Goal: Task Accomplishment & Management: Complete application form

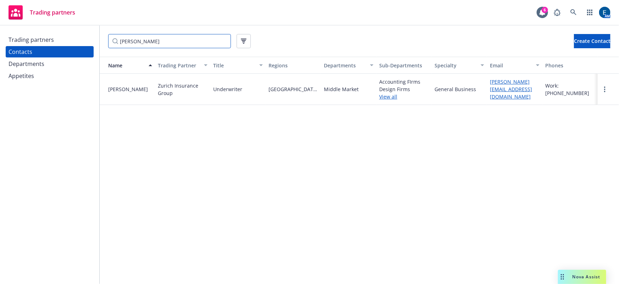
drag, startPoint x: 138, startPoint y: 39, endPoint x: 74, endPoint y: 38, distance: 64.5
click at [74, 38] on div "Trading partners Contacts Departments Appetites [PERSON_NAME] Create Contact Na…" at bounding box center [309, 155] width 619 height 258
drag, startPoint x: 37, startPoint y: 39, endPoint x: 50, endPoint y: 39, distance: 12.8
click at [37, 39] on div "Trading partners" at bounding box center [31, 39] width 45 height 11
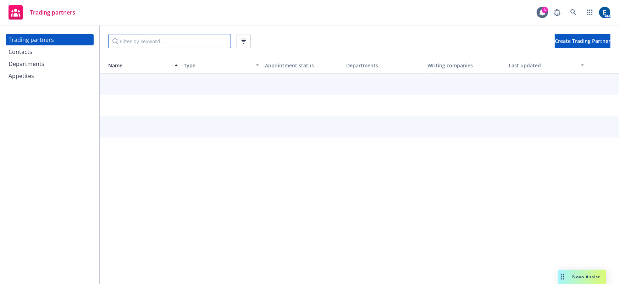
click at [128, 44] on input "Filter by keyword..." at bounding box center [169, 41] width 123 height 14
click at [128, 40] on input "mercury" at bounding box center [169, 41] width 123 height 14
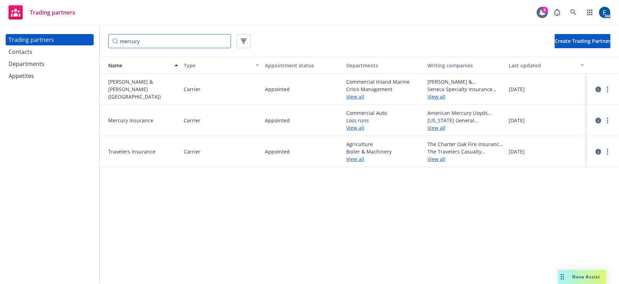
type input "mercury"
click at [596, 118] on icon "circleInformation" at bounding box center [598, 121] width 6 height 6
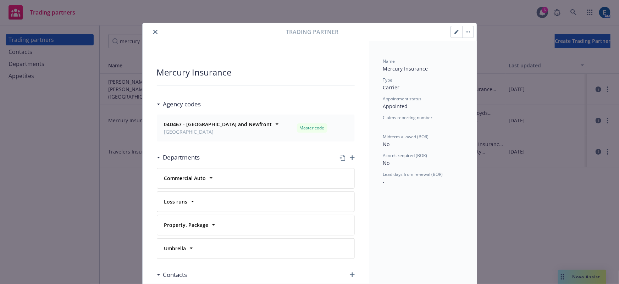
click at [153, 31] on icon "close" at bounding box center [155, 32] width 4 height 4
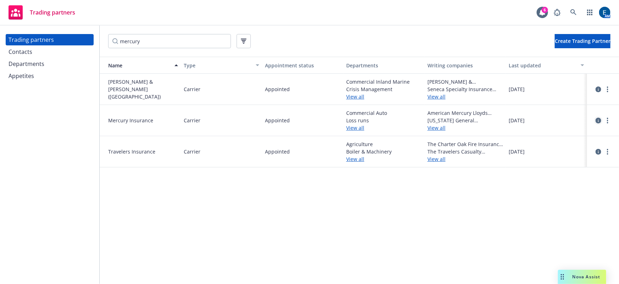
click at [597, 118] on icon "circleInformation" at bounding box center [598, 121] width 6 height 6
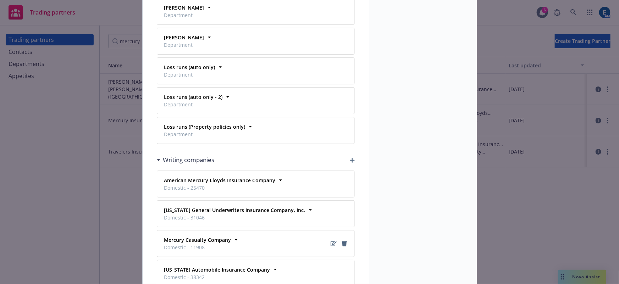
scroll to position [408, 0]
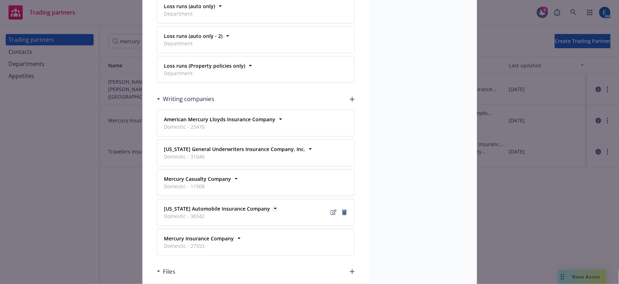
click at [272, 205] on icon at bounding box center [275, 208] width 7 height 7
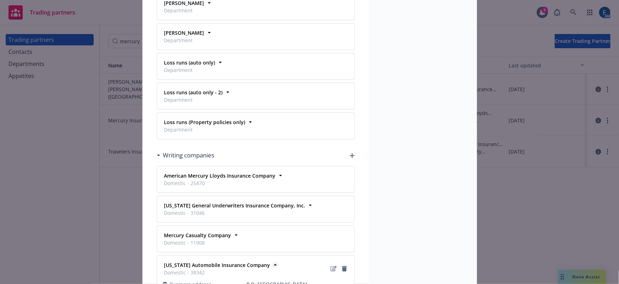
scroll to position [355, 0]
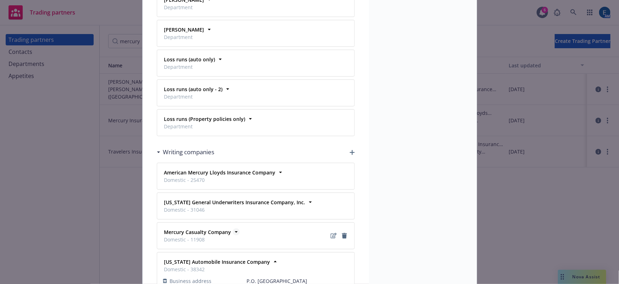
click at [233, 228] on icon at bounding box center [236, 231] width 7 height 7
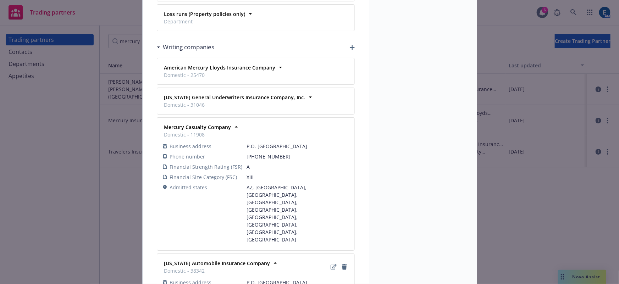
scroll to position [386, 0]
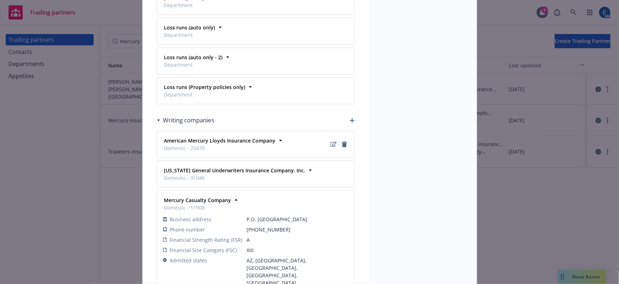
click at [210, 144] on span "Domestic - 25470" at bounding box center [219, 147] width 111 height 7
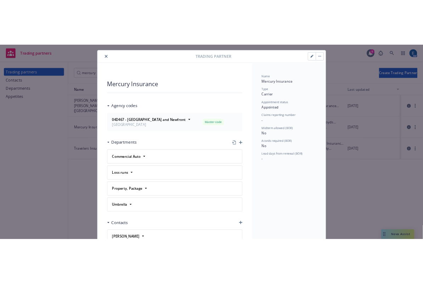
scroll to position [0, 0]
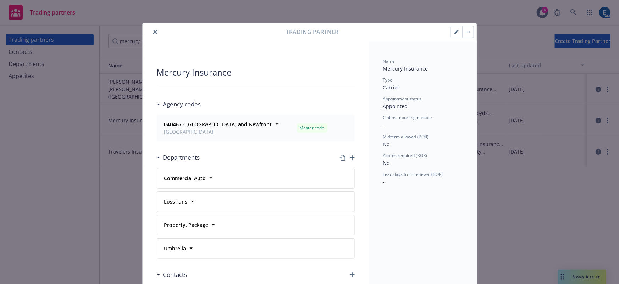
click at [153, 30] on icon "close" at bounding box center [155, 32] width 4 height 4
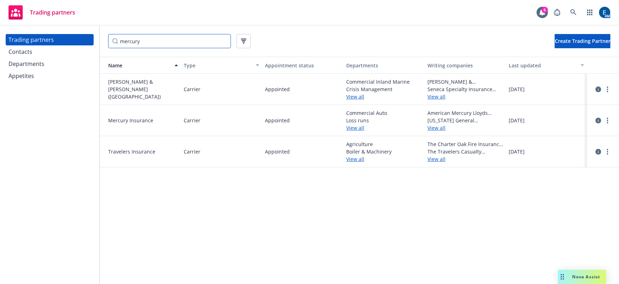
drag, startPoint x: 167, startPoint y: 44, endPoint x: 83, endPoint y: 40, distance: 84.1
click at [83, 40] on div "Trading partners Contacts Departments Appetites mercury Create Trading Partner …" at bounding box center [309, 155] width 619 height 258
paste input "Everest International Assurance, Ltd"
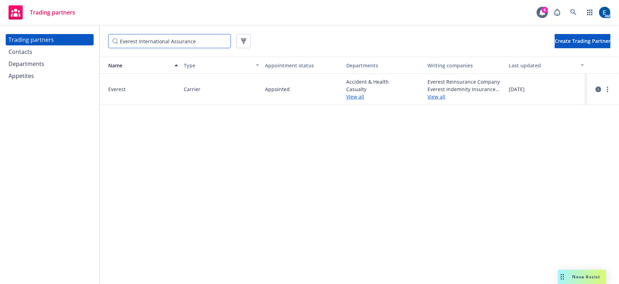
type input "Everest International Assurance"
click at [432, 93] on link "View all" at bounding box center [465, 96] width 76 height 7
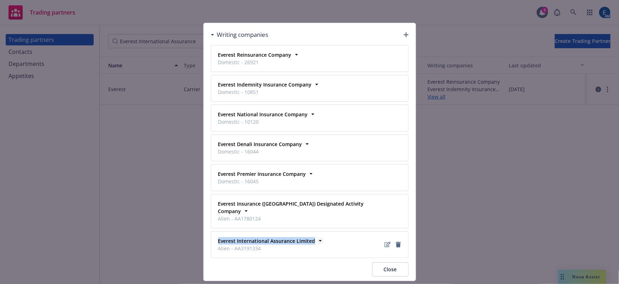
drag, startPoint x: 312, startPoint y: 222, endPoint x: 217, endPoint y: 218, distance: 95.8
click at [217, 236] on div "Everest International Assurance Limited Alien - AA3191334" at bounding box center [265, 245] width 101 height 18
copy strong "Everest International Assurance Limited"
drag, startPoint x: 235, startPoint y: 33, endPoint x: 223, endPoint y: 33, distance: 11.7
click at [235, 33] on h3 "Writing companies" at bounding box center [242, 34] width 51 height 9
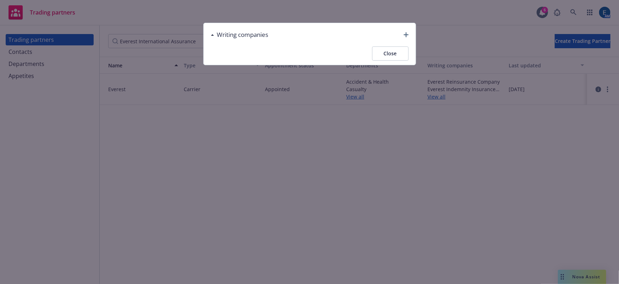
click at [406, 46] on button "Close" at bounding box center [390, 53] width 37 height 14
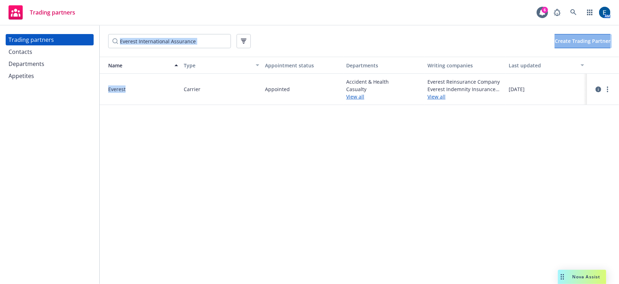
drag, startPoint x: 127, startPoint y: 80, endPoint x: 94, endPoint y: 74, distance: 33.4
click at [94, 74] on div "Trading partners Contacts Departments Appetites Everest International Assurance…" at bounding box center [309, 155] width 619 height 258
click at [135, 85] on span "Everest" at bounding box center [143, 88] width 70 height 7
drag, startPoint x: 124, startPoint y: 79, endPoint x: 104, endPoint y: 79, distance: 19.9
click at [104, 85] on div "Everest" at bounding box center [140, 88] width 76 height 7
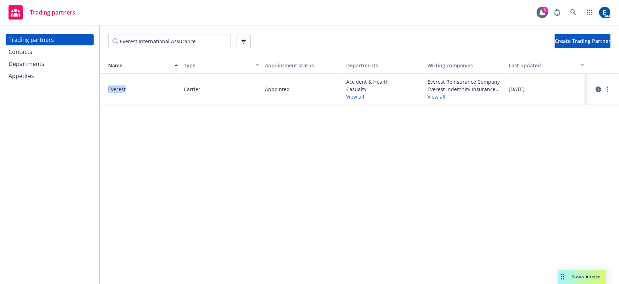
copy span "Everest"
click at [207, 148] on div "Name Type Appointment status Departments Writing companies Last updated Everest…" at bounding box center [359, 173] width 519 height 232
drag, startPoint x: 196, startPoint y: 40, endPoint x: 109, endPoint y: 32, distance: 87.9
click at [109, 34] on input "Everest International Assurance" at bounding box center [169, 41] width 123 height 14
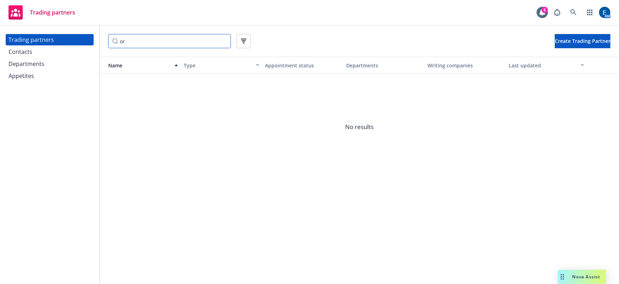
type input "o"
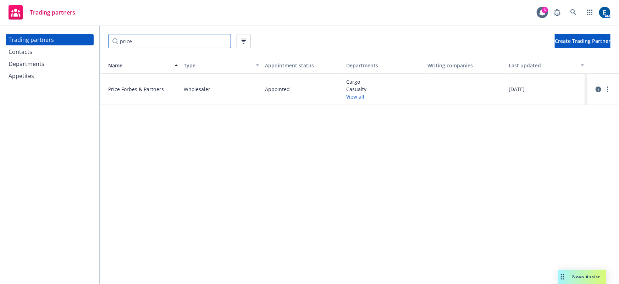
type input "price"
drag, startPoint x: 162, startPoint y: 79, endPoint x: 106, endPoint y: 79, distance: 55.7
click at [108, 85] on span "Price Forbes & Partners" at bounding box center [143, 88] width 70 height 7
copy span "Price Forbes & Partners"
drag, startPoint x: 177, startPoint y: 40, endPoint x: 86, endPoint y: 35, distance: 91.6
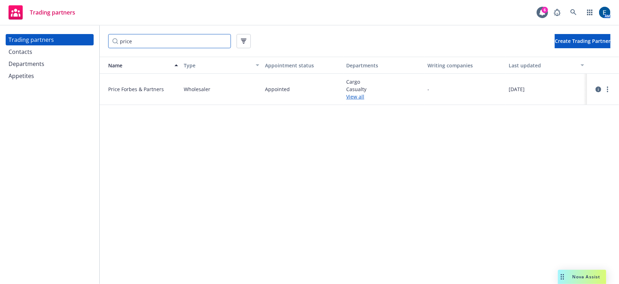
click at [86, 35] on div "Trading partners Contacts Departments Appetites price Create Trading Partner Na…" at bounding box center [309, 155] width 619 height 258
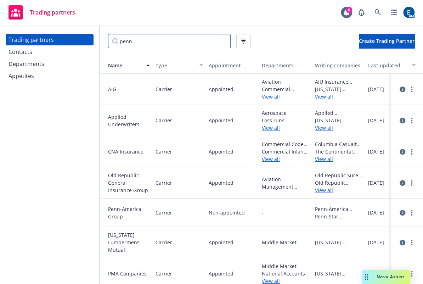
type input "penn"
click at [400, 271] on icon "circleInformation" at bounding box center [403, 274] width 6 height 6
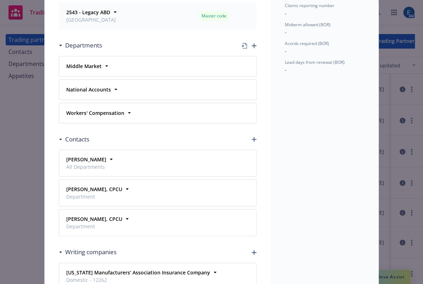
scroll to position [129, 0]
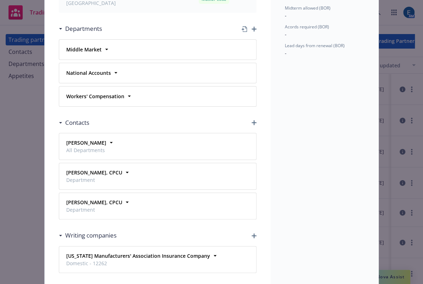
click at [276, 137] on div "Name PMA Companies Type Carrier Appointment status Appointed Claims reporting n…" at bounding box center [325, 124] width 108 height 425
click at [108, 139] on icon at bounding box center [111, 142] width 7 height 7
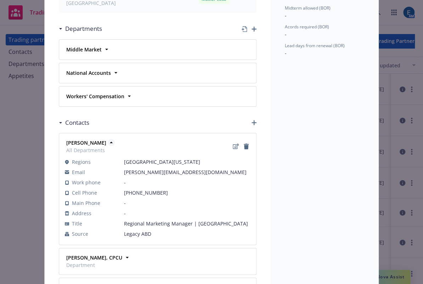
click at [108, 139] on icon at bounding box center [111, 142] width 7 height 7
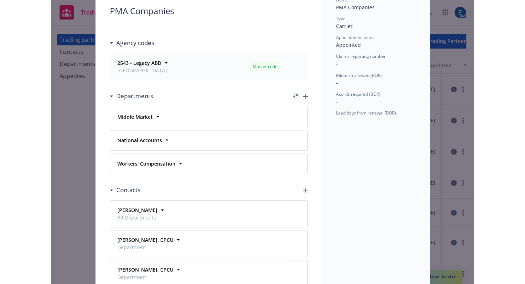
scroll to position [0, 0]
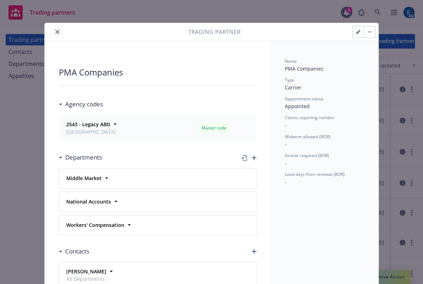
click at [55, 30] on icon "close" at bounding box center [57, 32] width 4 height 4
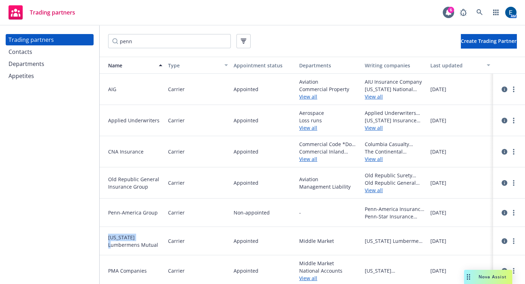
drag, startPoint x: 136, startPoint y: 220, endPoint x: 103, endPoint y: 217, distance: 32.8
click at [103, 234] on div "[US_STATE] Lumbermens Mutual" at bounding box center [132, 241] width 60 height 15
copy span "[US_STATE]"
click at [255, 232] on div "Appointed" at bounding box center [264, 241] width 66 height 28
click at [321, 200] on div "-" at bounding box center [329, 213] width 66 height 28
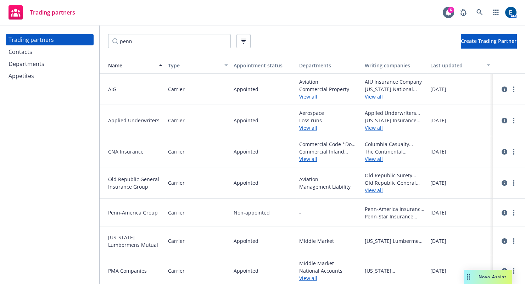
click at [184, 4] on div "Trading partners 6 AM" at bounding box center [262, 13] width 525 height 26
click at [479, 38] on span "Create Trading Partner" at bounding box center [489, 41] width 56 height 7
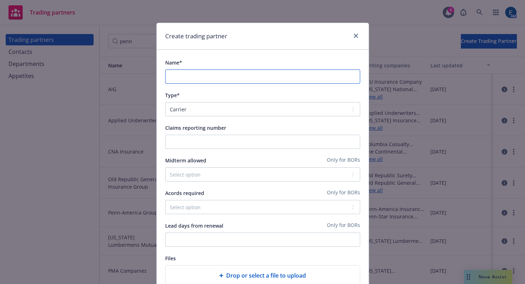
click at [251, 69] on input "Name*" at bounding box center [262, 76] width 195 height 14
paste input "Southlake Specialty Insurance Company"
type input "Southlake Specialty Insurance Company"
click at [296, 45] on div "Create trading partner" at bounding box center [263, 36] width 212 height 27
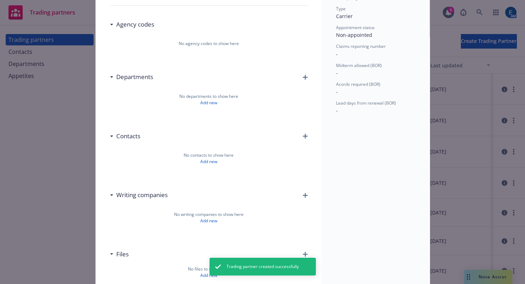
scroll to position [80, 0]
click at [303, 192] on icon "button" at bounding box center [305, 194] width 5 height 5
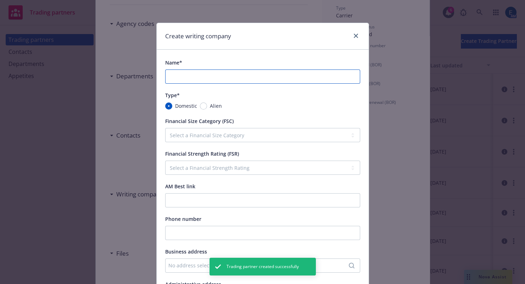
click at [284, 69] on input "Name*" at bounding box center [262, 76] width 195 height 14
paste input "Southlake Specialty Insurance Company"
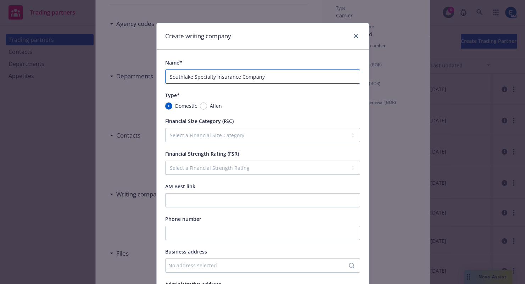
type input "Southlake Specialty Insurance Company"
click at [322, 91] on div "Type* Domestic Alien" at bounding box center [262, 100] width 195 height 19
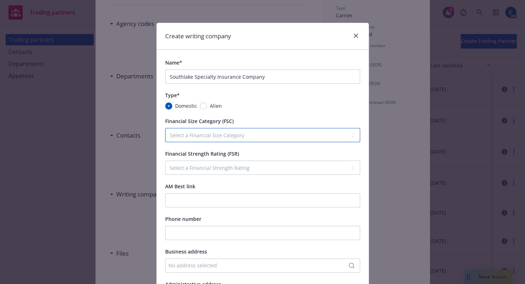
click at [230, 128] on select "Select a Financial Size Category I II III IV V VI VII VIII IX X XI XII XIII XIV…" at bounding box center [262, 135] width 195 height 14
select select "VIII"
click at [165, 128] on select "Select a Financial Size Category I II III IV V VI VII VIII IX X XI XII XIII XIV…" at bounding box center [262, 135] width 195 height 14
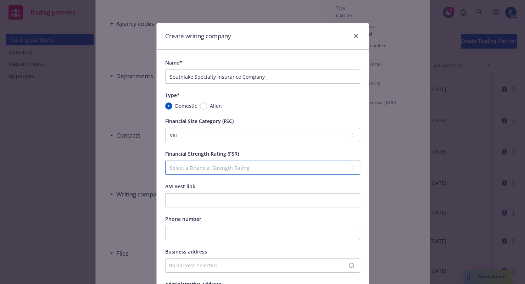
click at [173, 161] on select "Select a Financial Strength Rating A++ A+ A A- B++ B+ B B- C++ C+ C C- D E F S …" at bounding box center [262, 168] width 195 height 14
select select "A-"
click at [165, 161] on select "Select a Financial Strength Rating A++ A+ A A- B++ B+ B B- C++ C+ C C- D E F S …" at bounding box center [262, 168] width 195 height 14
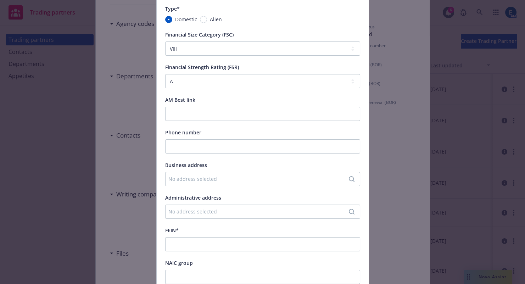
scroll to position [161, 0]
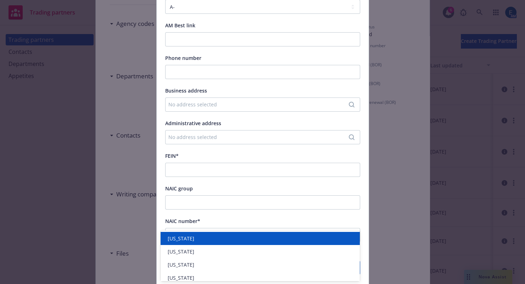
click at [175, 263] on div at bounding box center [257, 267] width 177 height 9
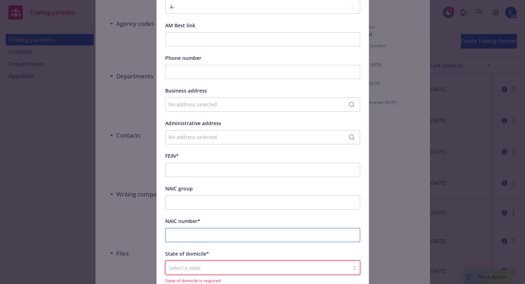
click at [191, 228] on input "NAIC number*" at bounding box center [262, 235] width 195 height 14
paste input "16999"
type input "16999"
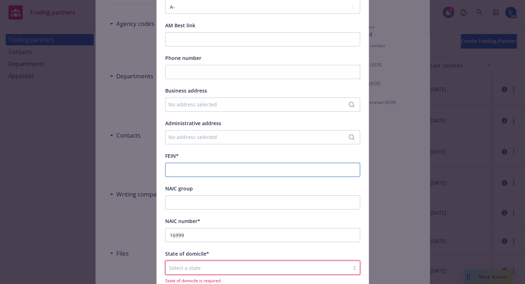
click at [200, 163] on input "FEIN*" at bounding box center [262, 170] width 195 height 14
paste input "[US_EMPLOYER_IDENTIFICATION_NUMBER]"
type input "[US_EMPLOYER_IDENTIFICATION_NUMBER]"
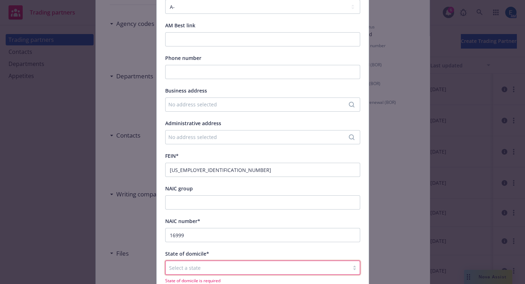
click at [183, 263] on div at bounding box center [257, 267] width 177 height 9
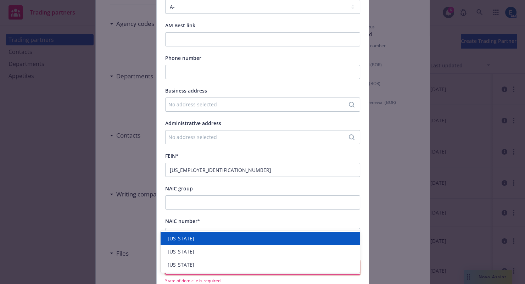
type input "tex"
click at [191, 236] on div "[US_STATE]" at bounding box center [260, 238] width 191 height 7
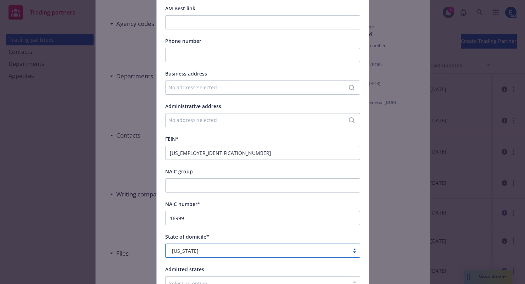
scroll to position [195, 0]
